Goal: Transaction & Acquisition: Purchase product/service

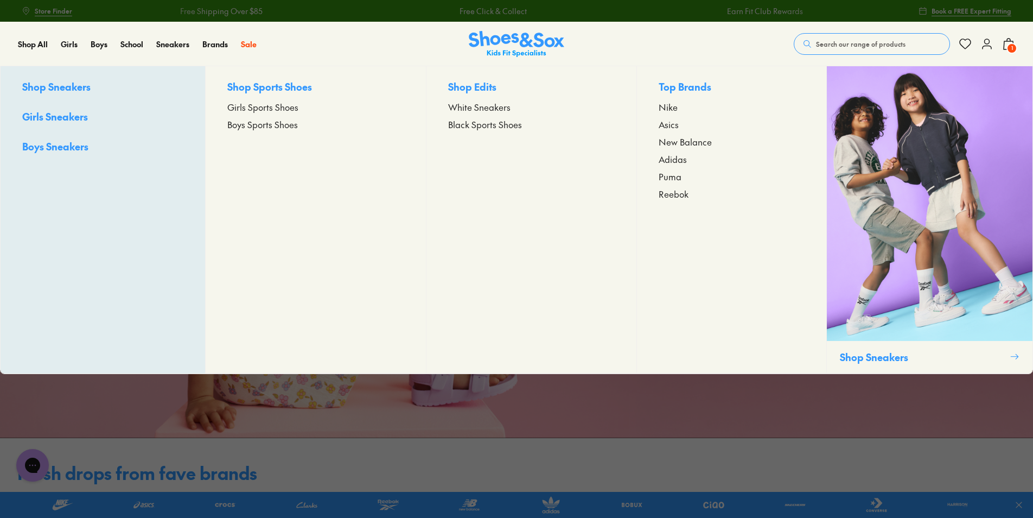
click at [72, 114] on span "Girls Sneakers" at bounding box center [55, 117] width 66 height 14
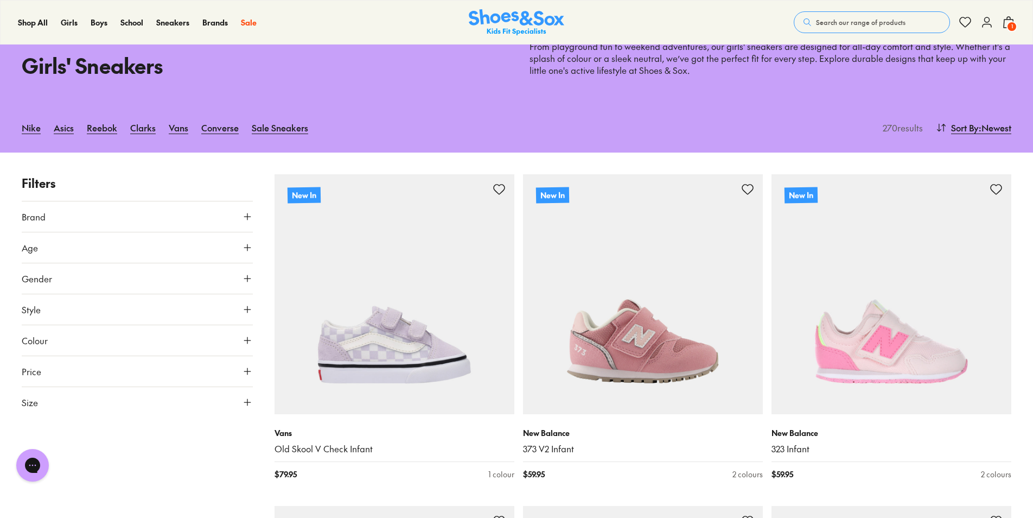
click at [67, 252] on button "Age" at bounding box center [137, 247] width 231 height 30
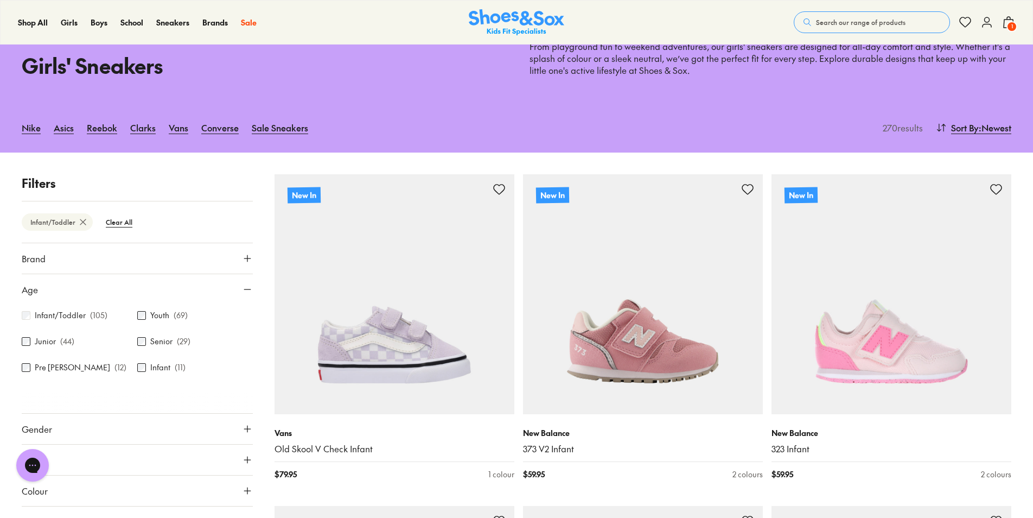
scroll to position [152, 0]
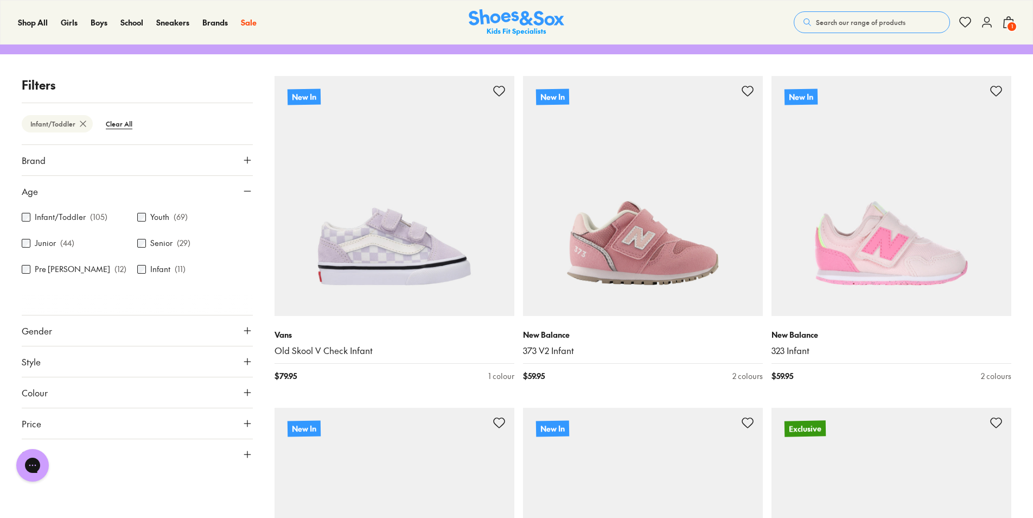
click at [81, 421] on button "Price" at bounding box center [137, 423] width 231 height 30
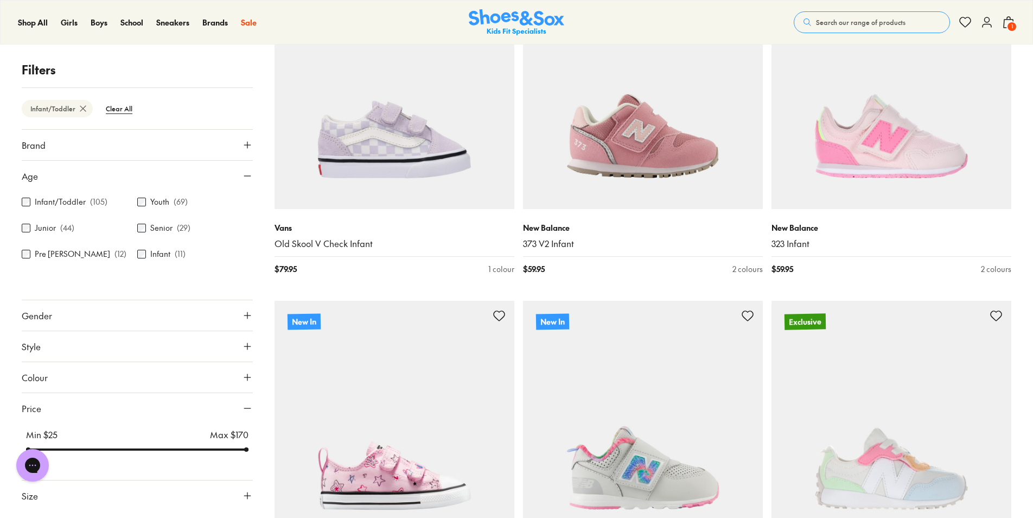
scroll to position [261, 0]
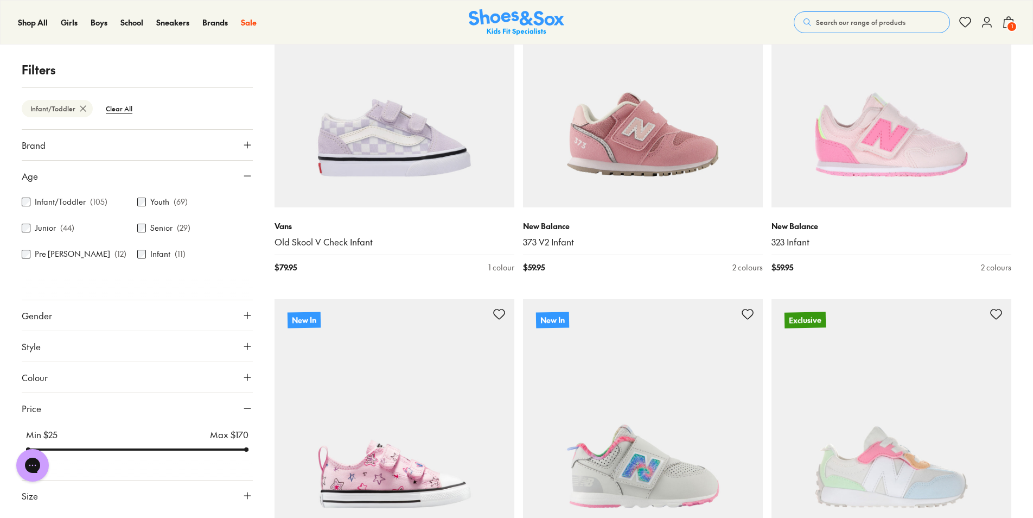
click at [243, 450] on input "range" at bounding box center [137, 449] width 222 height 4
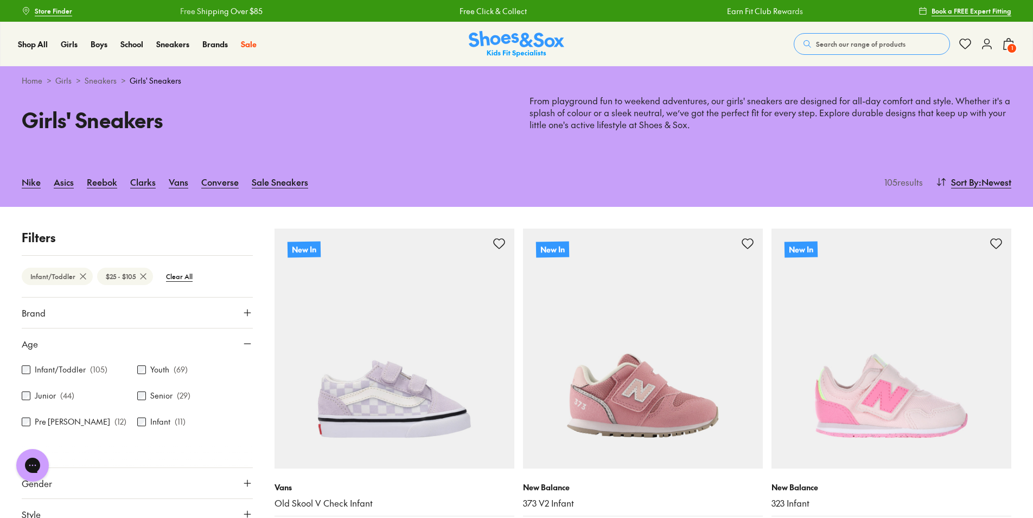
scroll to position [152, 0]
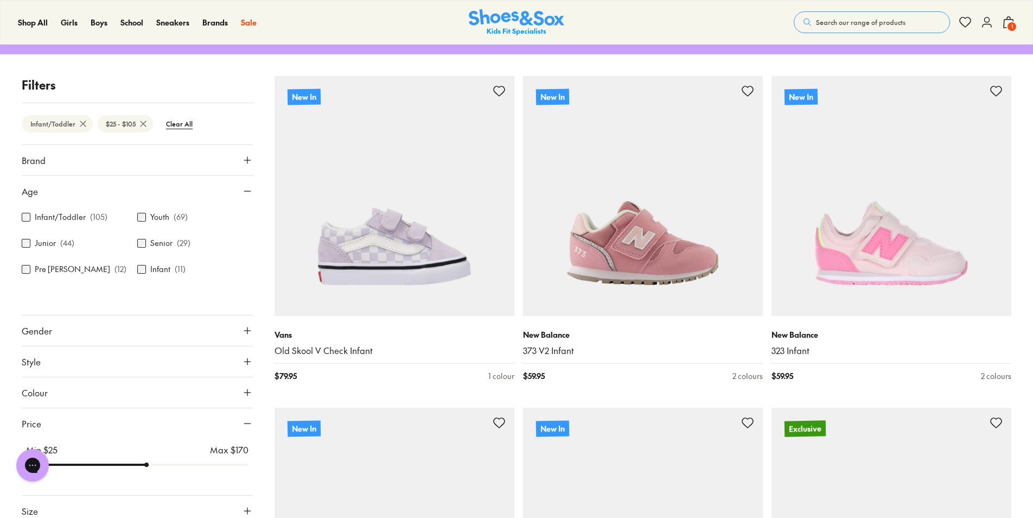
drag, startPoint x: 247, startPoint y: 450, endPoint x: 149, endPoint y: 450, distance: 98.2
click at [149, 462] on input "range" at bounding box center [137, 464] width 222 height 4
drag, startPoint x: 150, startPoint y: 467, endPoint x: 105, endPoint y: 465, distance: 45.6
click at [105, 465] on input "range" at bounding box center [137, 464] width 222 height 4
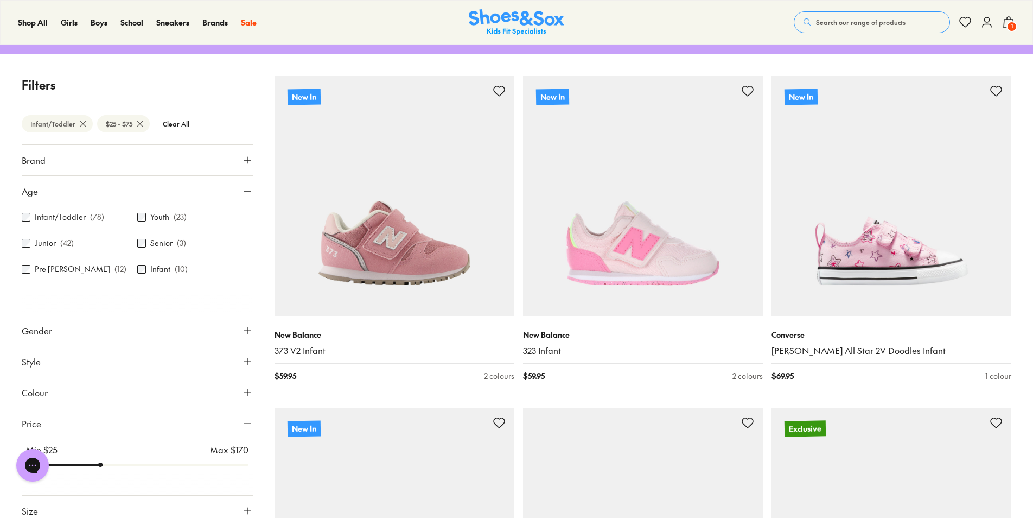
click at [141, 438] on div "Min $ 25 Max $ 170" at bounding box center [137, 455] width 231 height 35
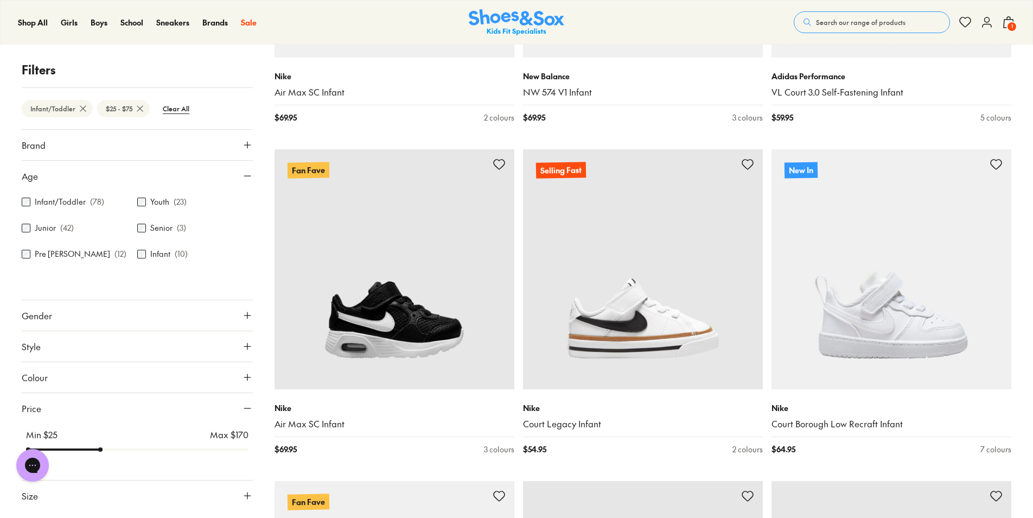
scroll to position [1845, 0]
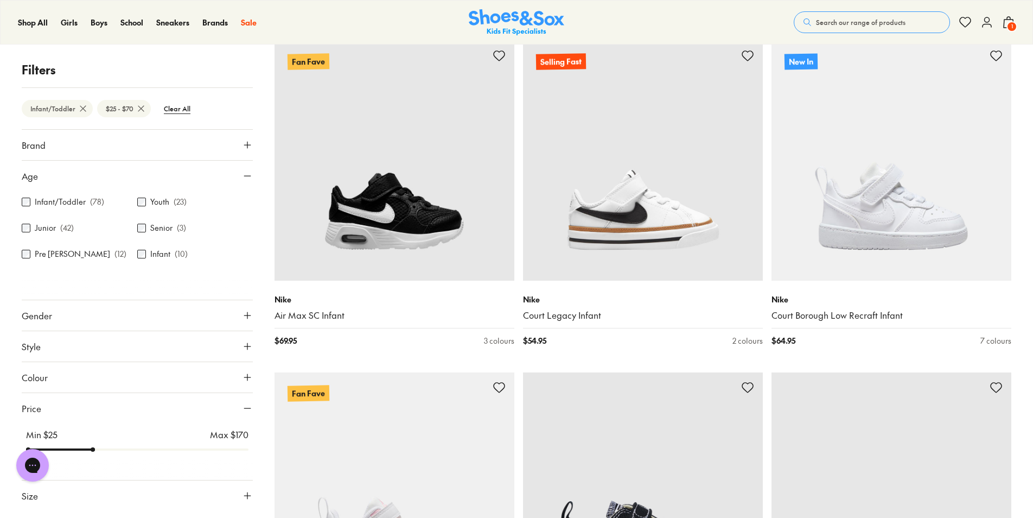
scroll to position [80, 0]
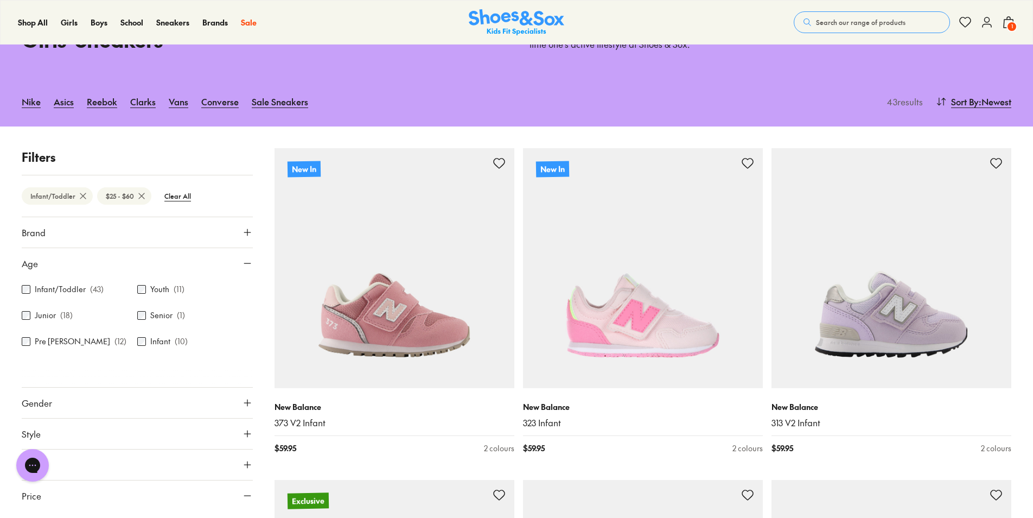
drag, startPoint x: 104, startPoint y: 452, endPoint x: 83, endPoint y: 452, distance: 20.6
type input "**"
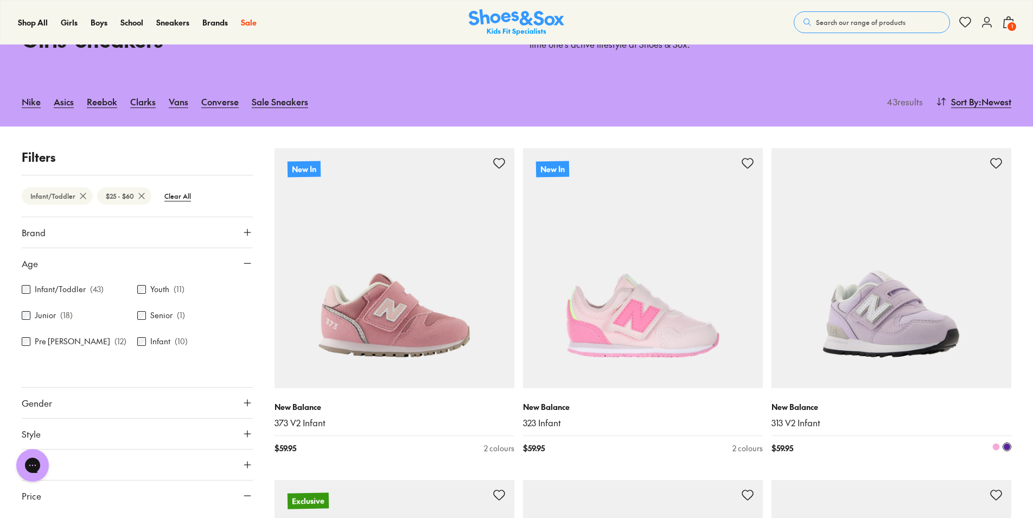
click at [889, 311] on img at bounding box center [891, 268] width 240 height 240
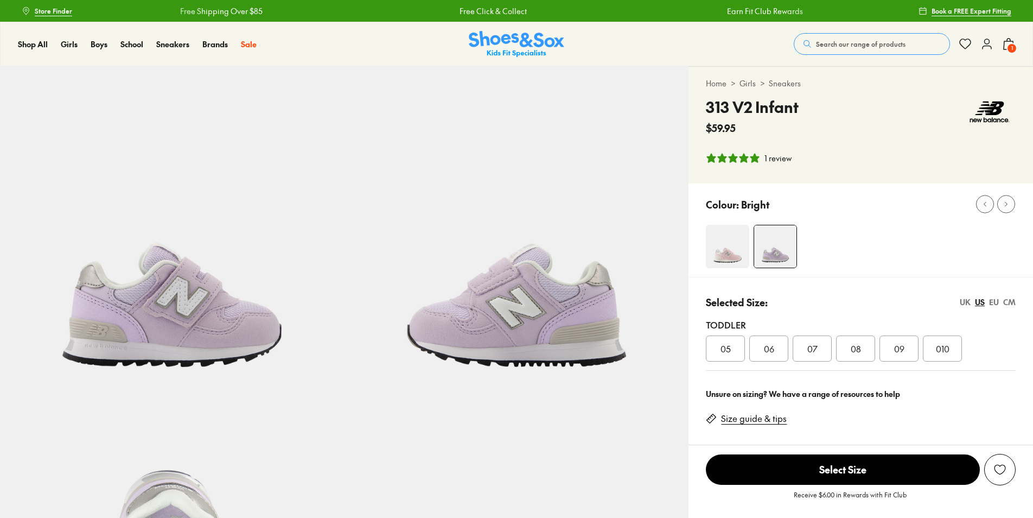
select select "*"
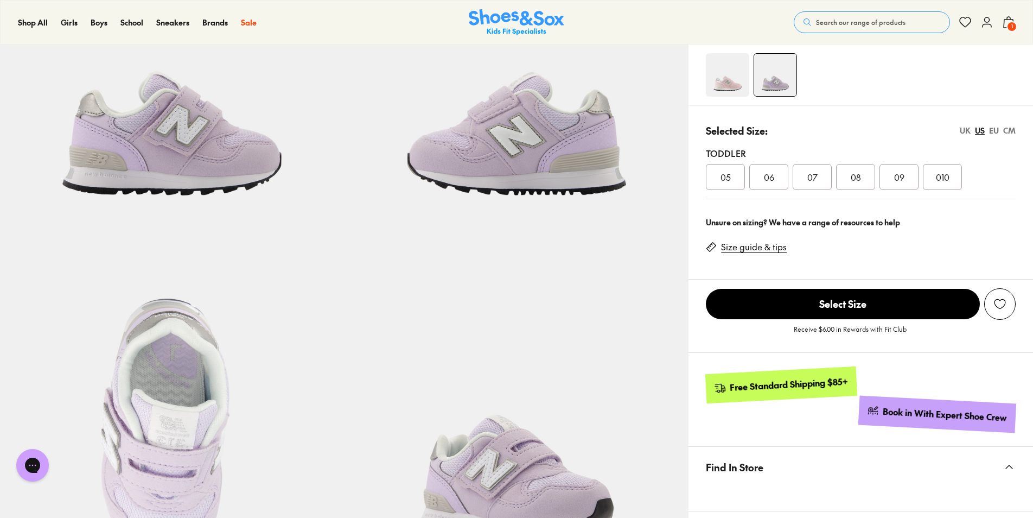
scroll to position [109, 0]
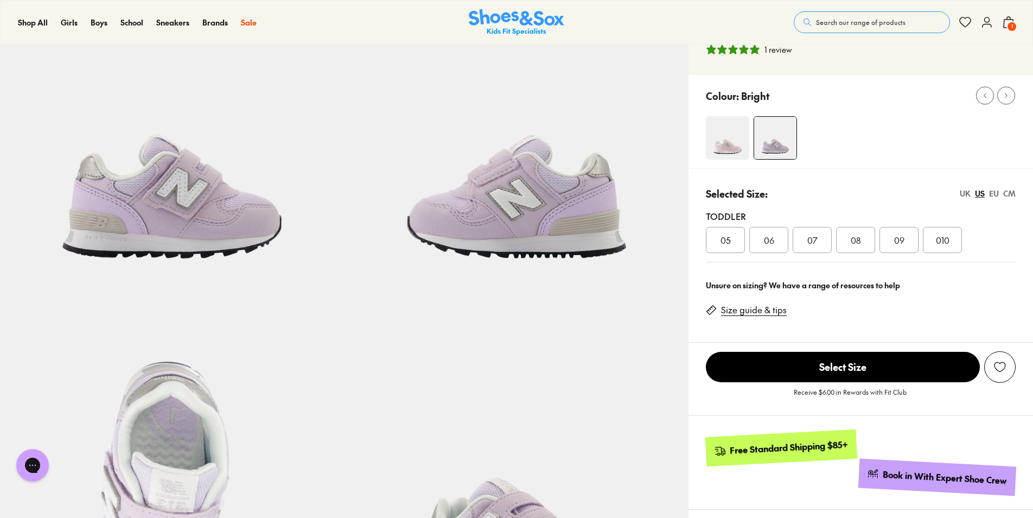
click at [949, 233] on span "010" at bounding box center [943, 239] width 14 height 13
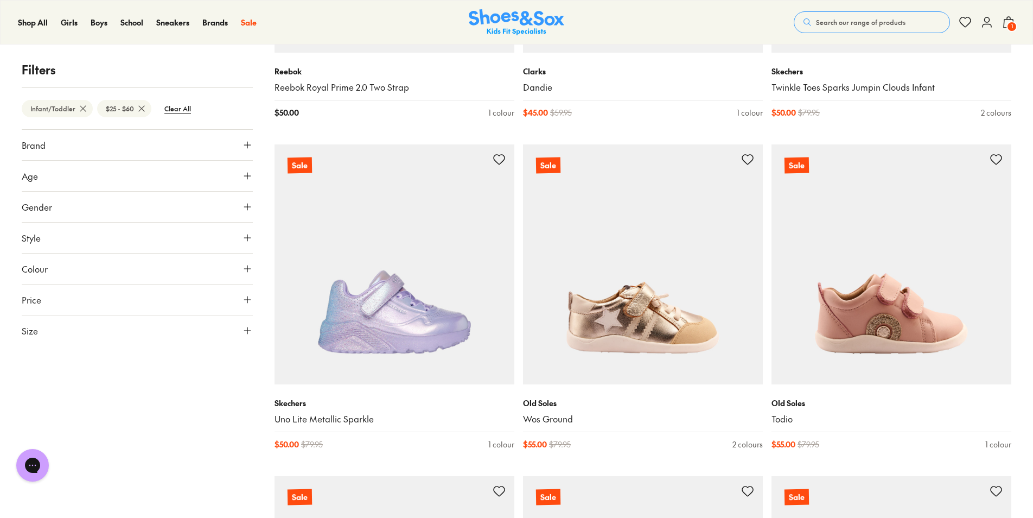
scroll to position [2076, 0]
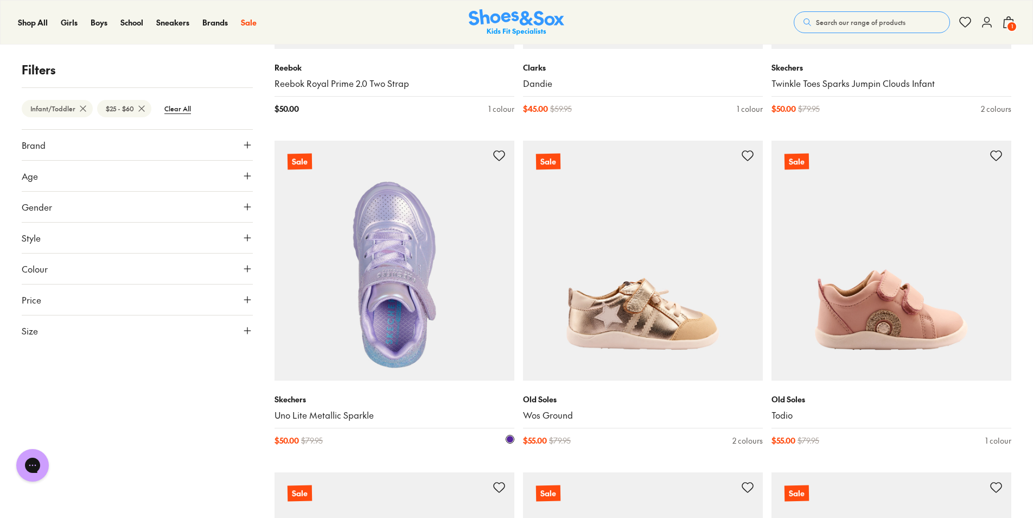
click at [318, 414] on link "Uno Lite Metallic Sparkle" at bounding box center [395, 415] width 240 height 12
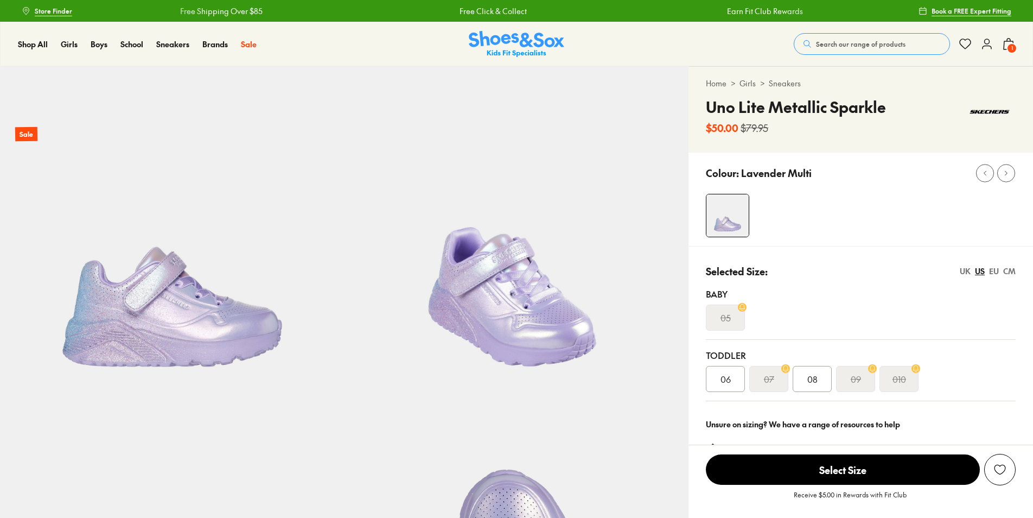
select select "*"
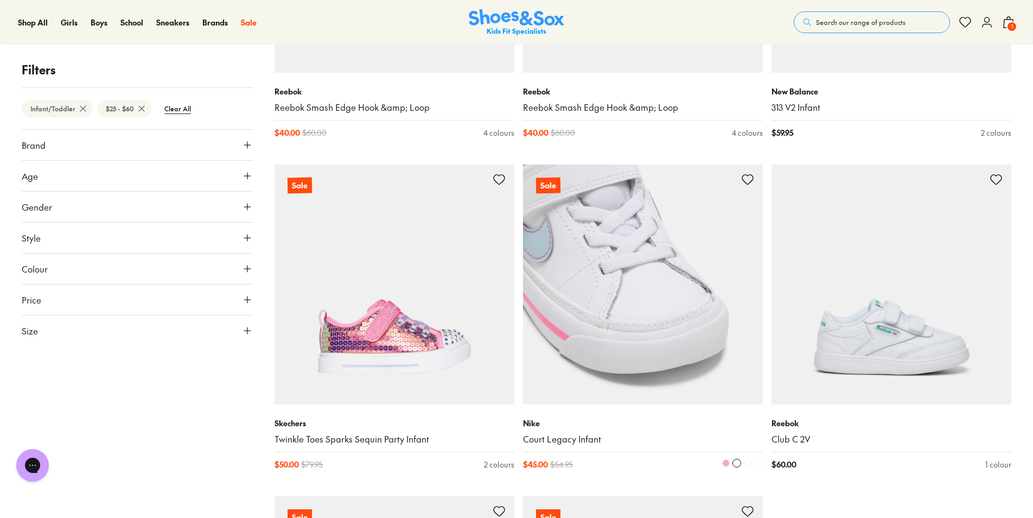
scroll to position [3147, 0]
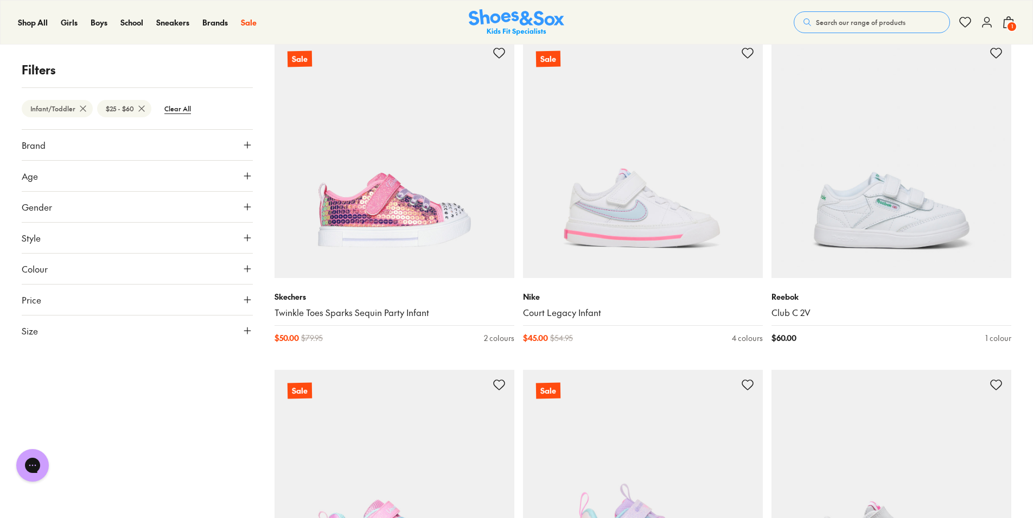
scroll to position [3147, 0]
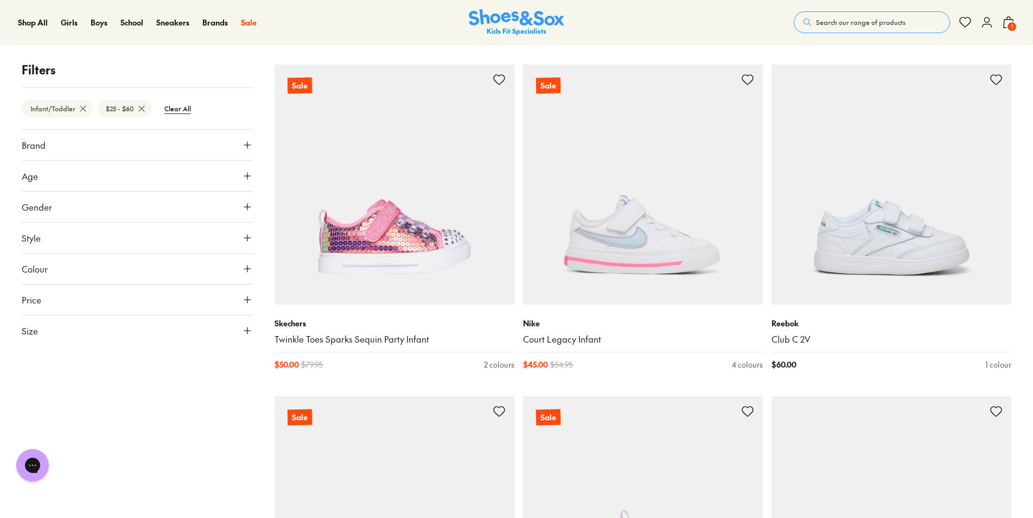
click at [46, 328] on button "Size" at bounding box center [137, 330] width 231 height 30
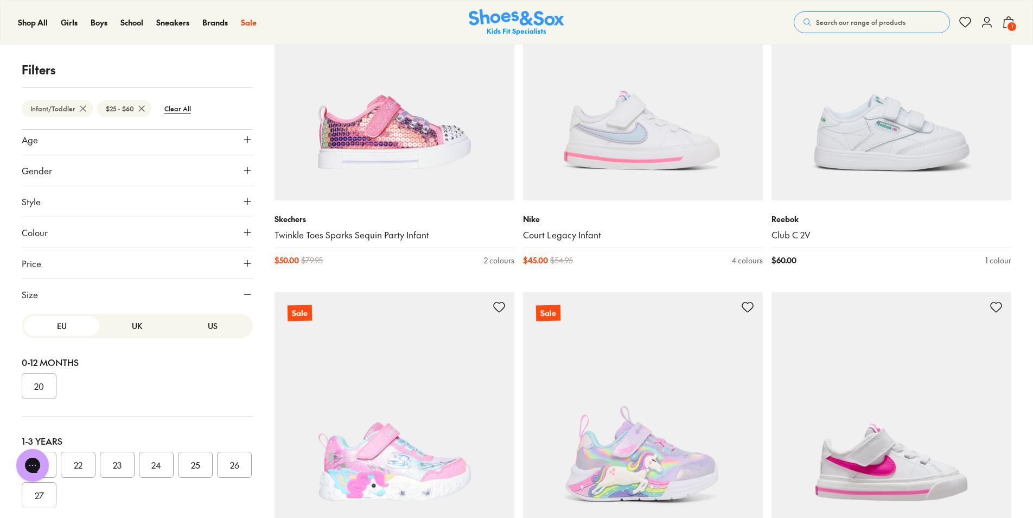
scroll to position [3255, 0]
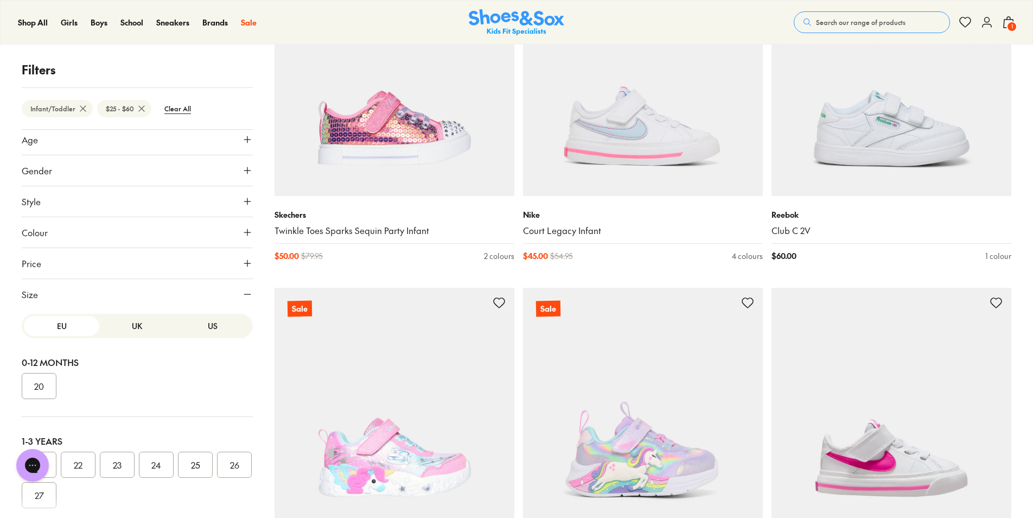
click at [124, 323] on button "UK" at bounding box center [136, 326] width 75 height 20
click at [214, 323] on button "US" at bounding box center [212, 326] width 75 height 20
click at [217, 477] on button "010" at bounding box center [234, 464] width 35 height 26
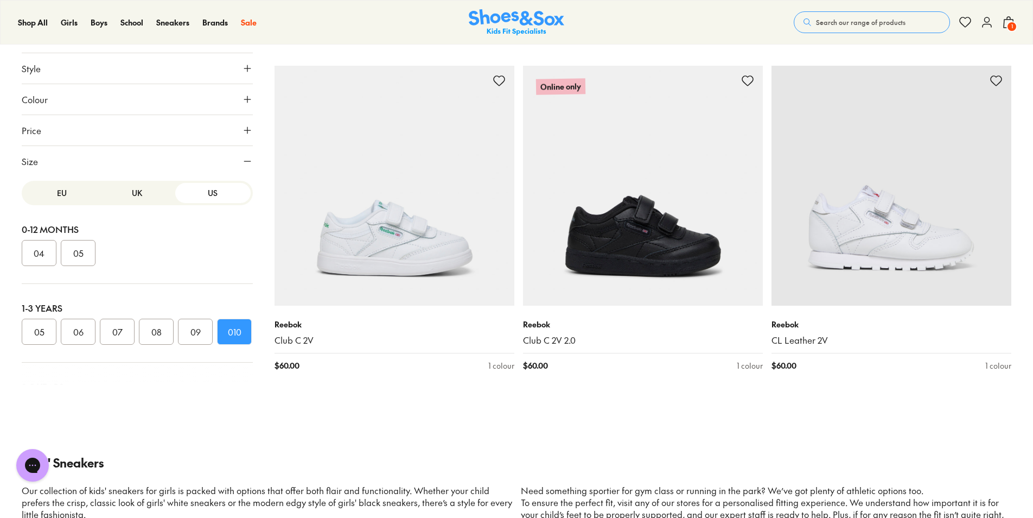
scroll to position [1975, 0]
